Goal: Task Accomplishment & Management: Manage account settings

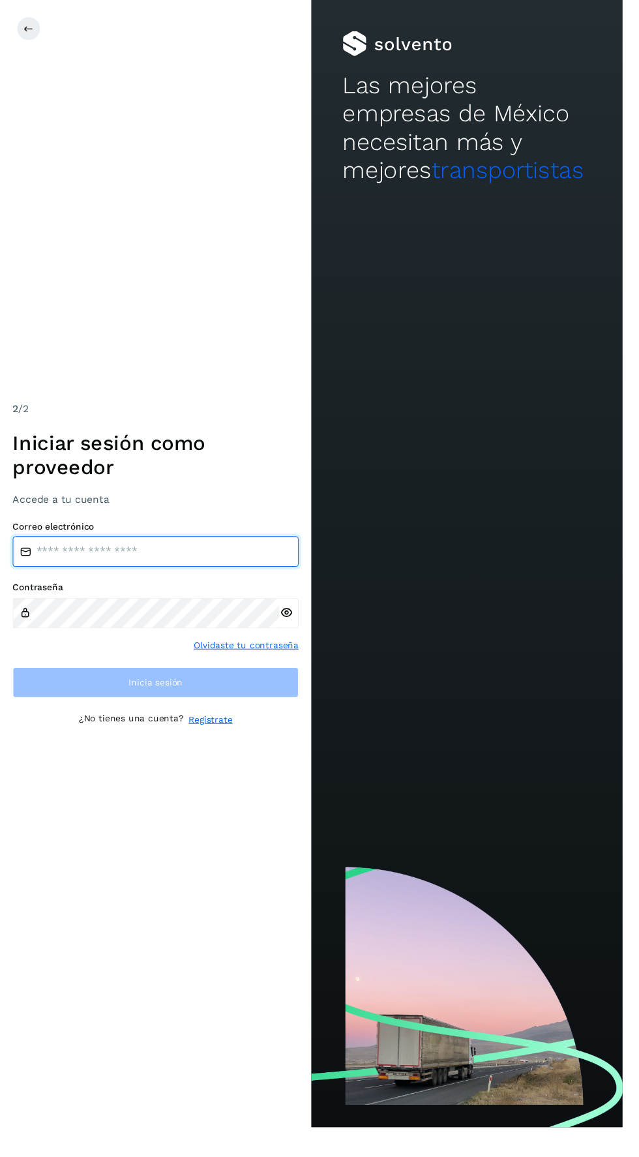
click at [203, 582] on input "email" at bounding box center [159, 565] width 293 height 31
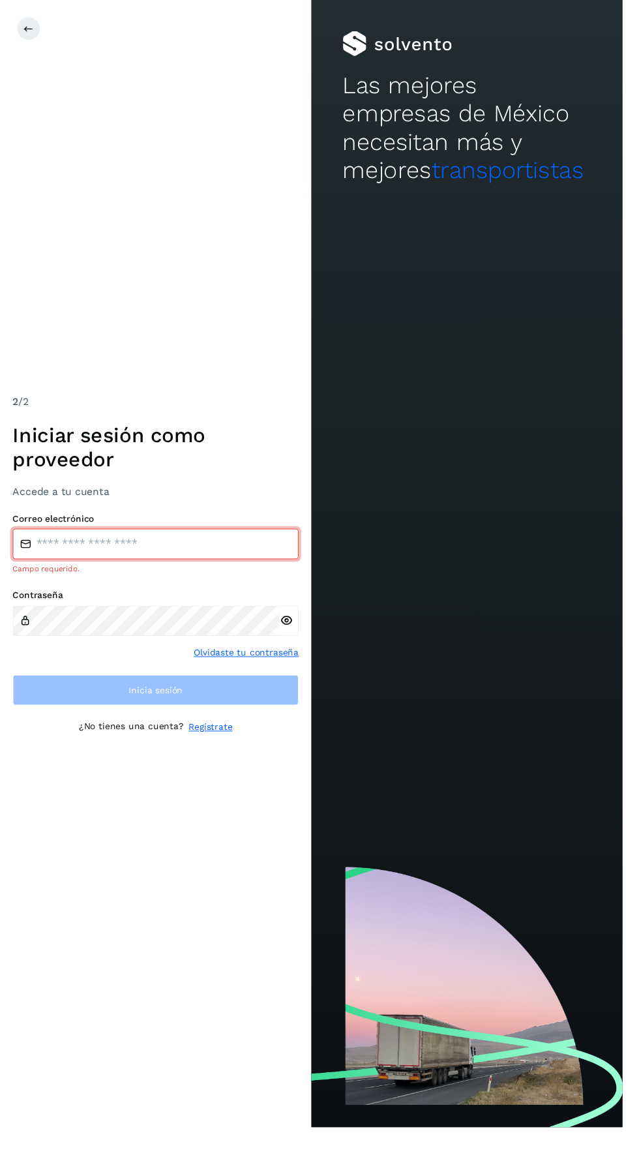
type input "**********"
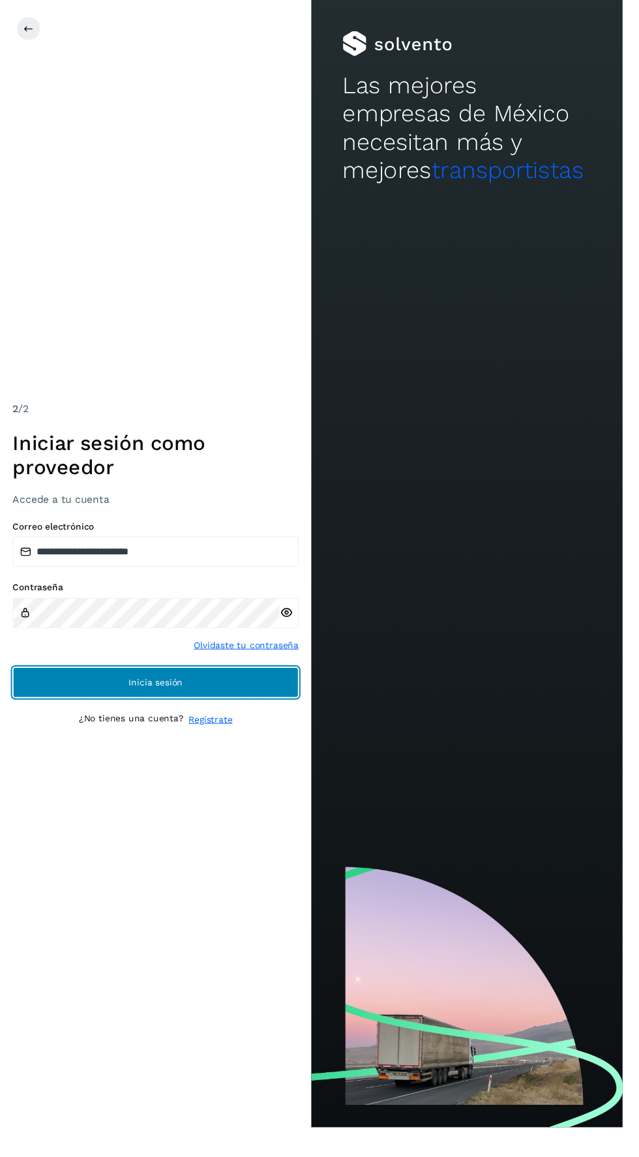
click at [234, 716] on button "Inicia sesión" at bounding box center [159, 700] width 293 height 31
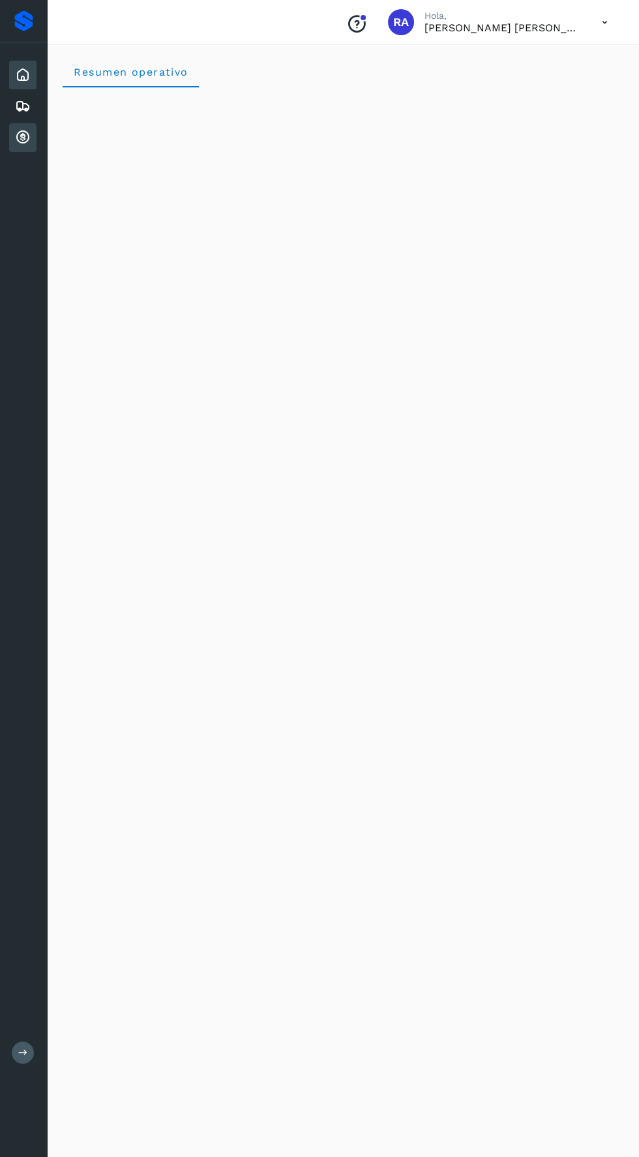
click at [22, 136] on icon at bounding box center [23, 138] width 16 height 16
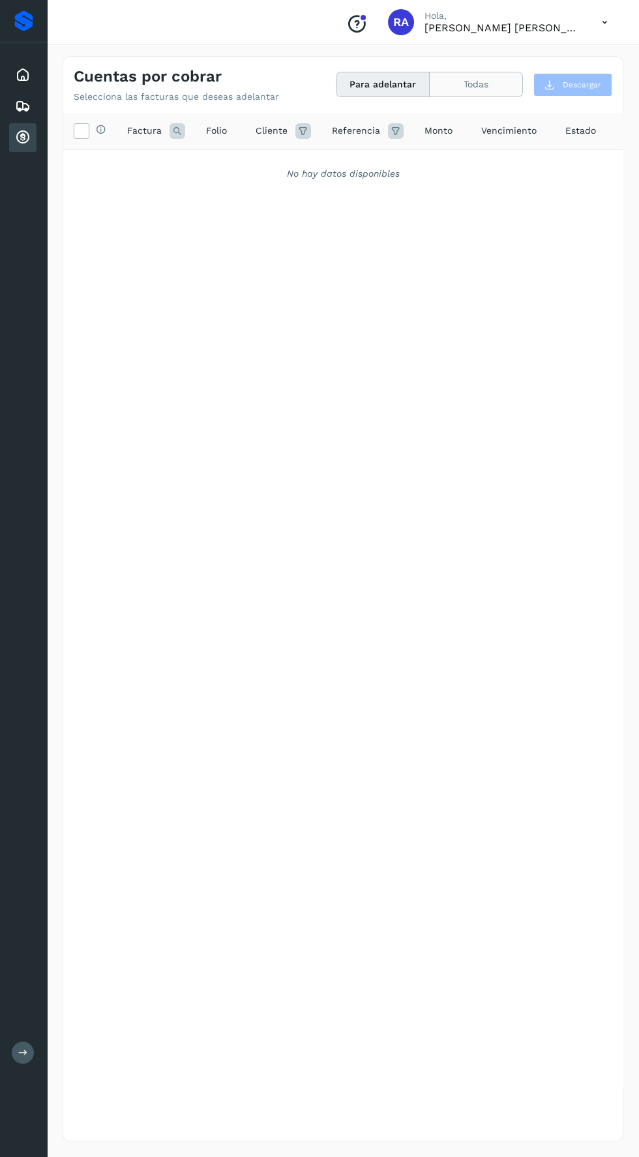
click at [463, 80] on button "Todas" at bounding box center [476, 84] width 93 height 24
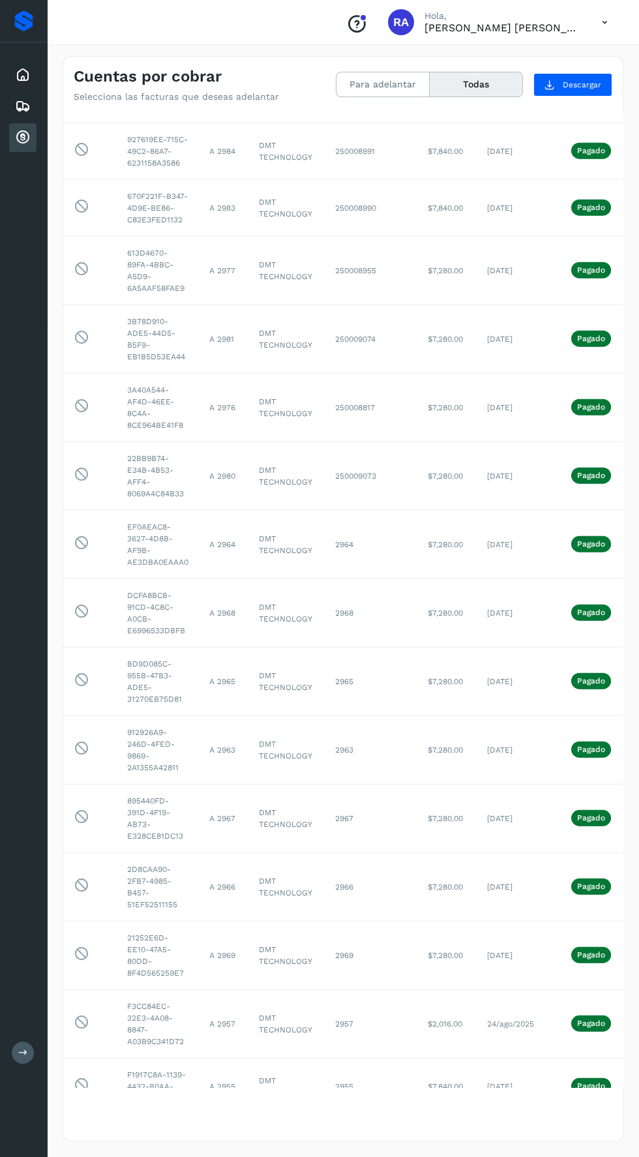
scroll to position [12449, 0]
